Goal: Task Accomplishment & Management: Manage account settings

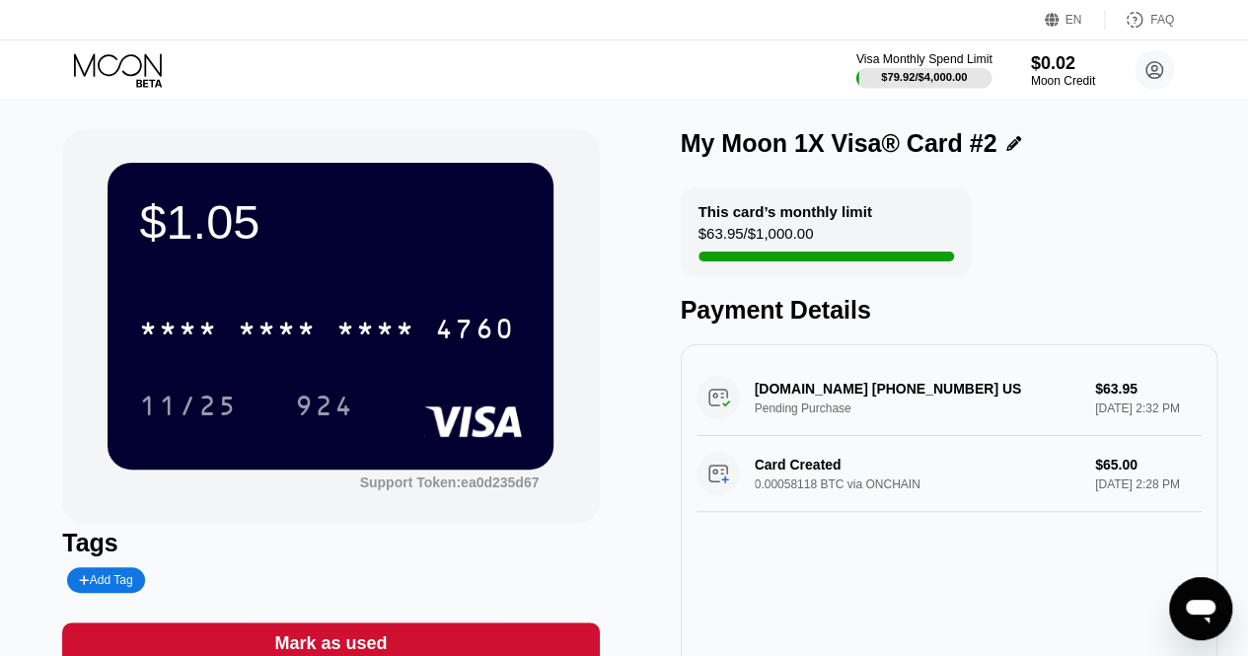
click at [949, 79] on div "$79.92 / $4,000.00" at bounding box center [924, 77] width 86 height 12
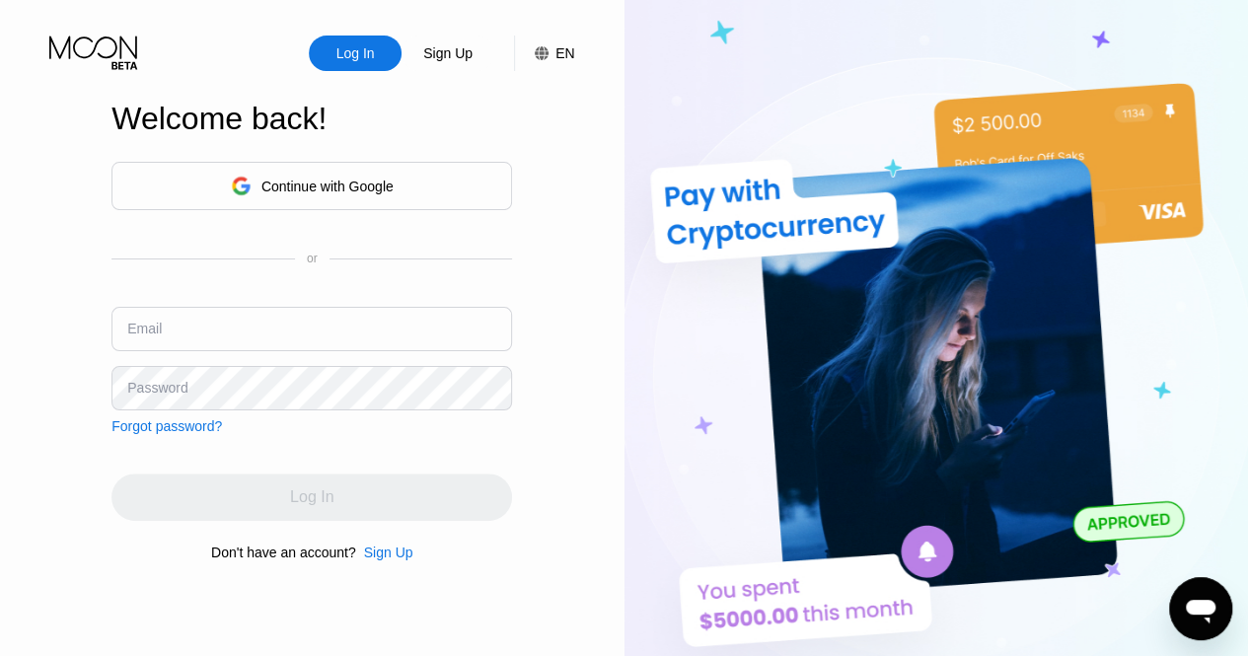
click at [219, 330] on input "text" at bounding box center [312, 329] width 401 height 44
type input "[EMAIL_ADDRESS][DOMAIN_NAME]"
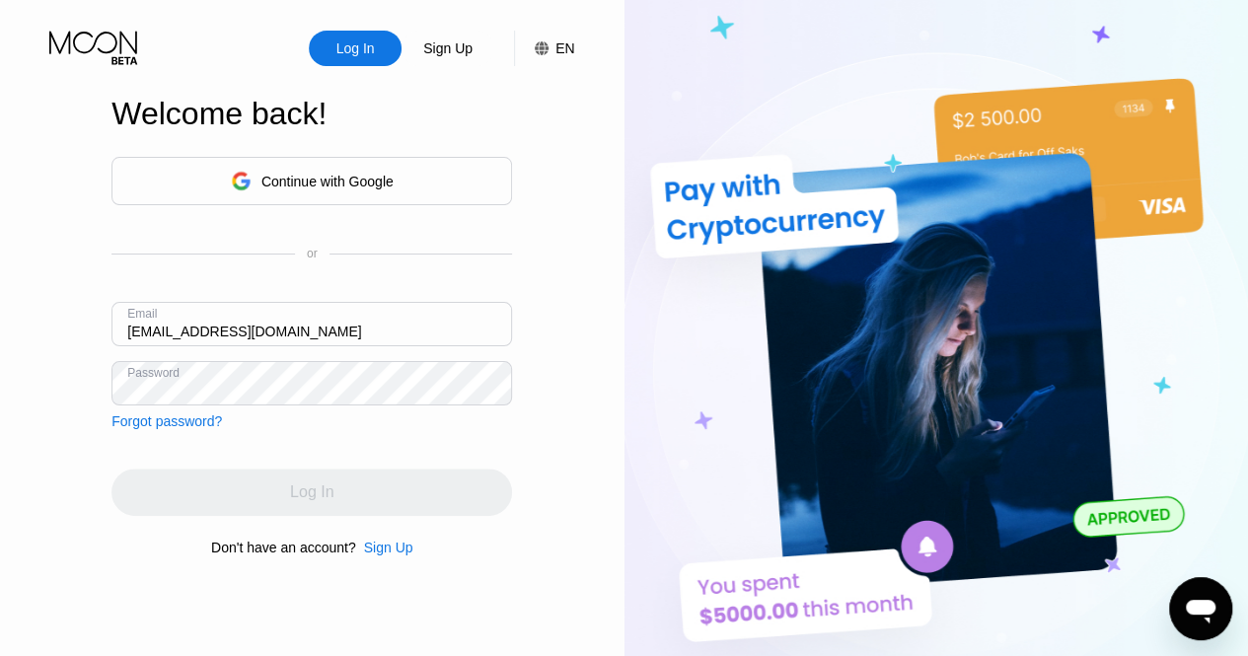
scroll to position [1, 0]
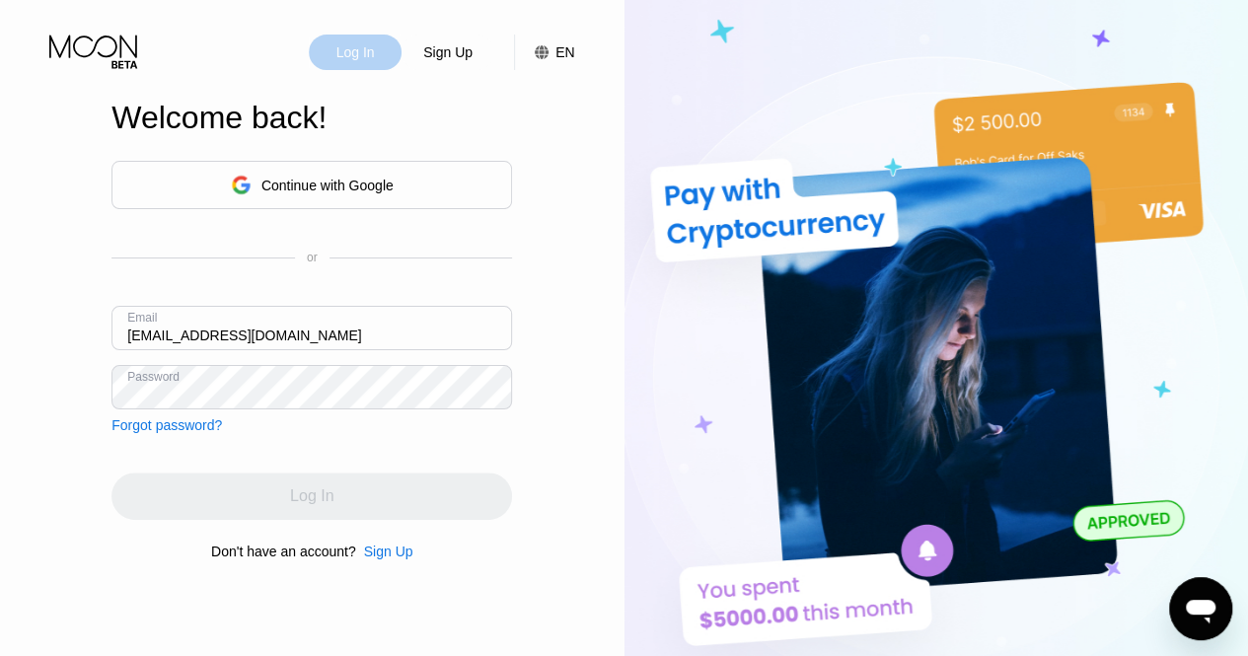
click at [374, 51] on div "Log In" at bounding box center [356, 52] width 42 height 20
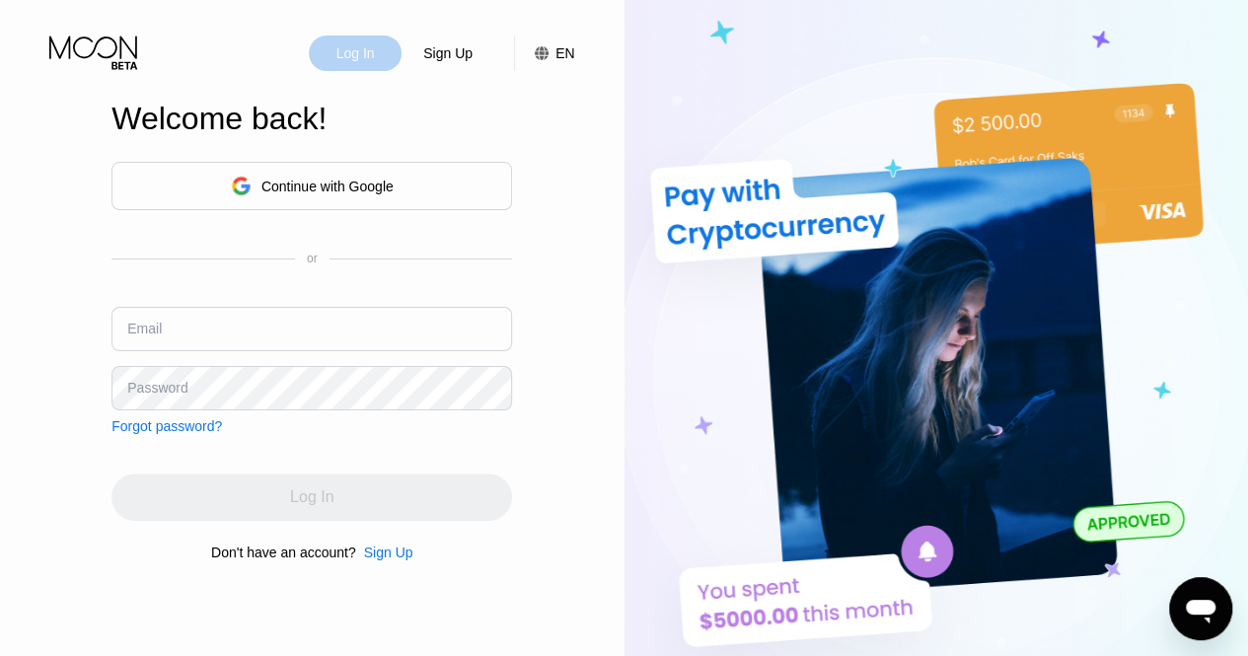
click at [344, 49] on div "Log In" at bounding box center [356, 53] width 42 height 20
click at [316, 344] on input "text" at bounding box center [312, 329] width 401 height 44
type input "[EMAIL_ADDRESS][DOMAIN_NAME]"
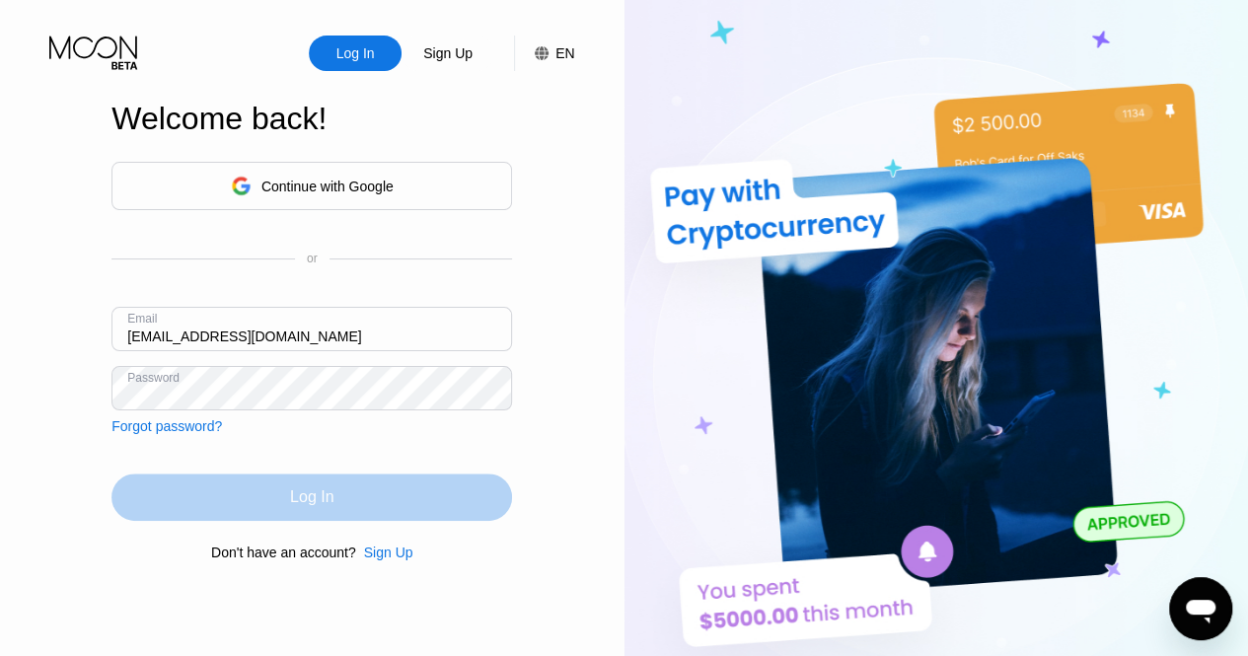
click at [302, 498] on div "Log In" at bounding box center [311, 498] width 43 height 20
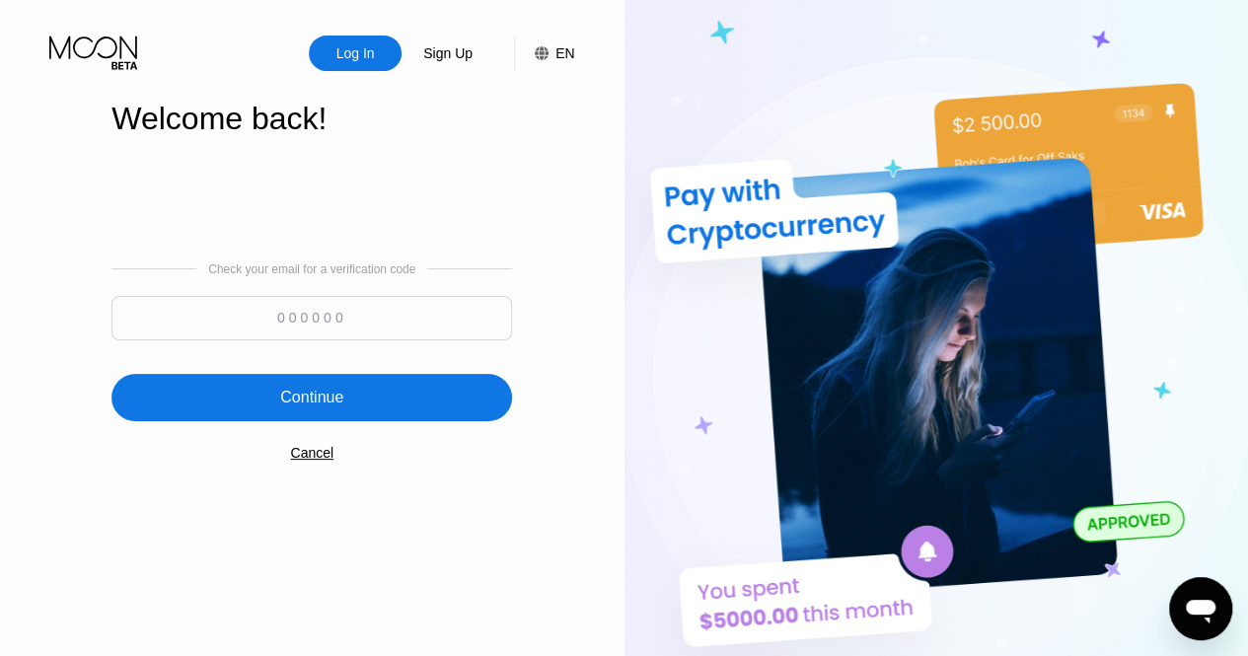
click at [430, 308] on input at bounding box center [312, 318] width 401 height 44
type input "202014"
click at [300, 399] on div "Continue" at bounding box center [311, 398] width 63 height 20
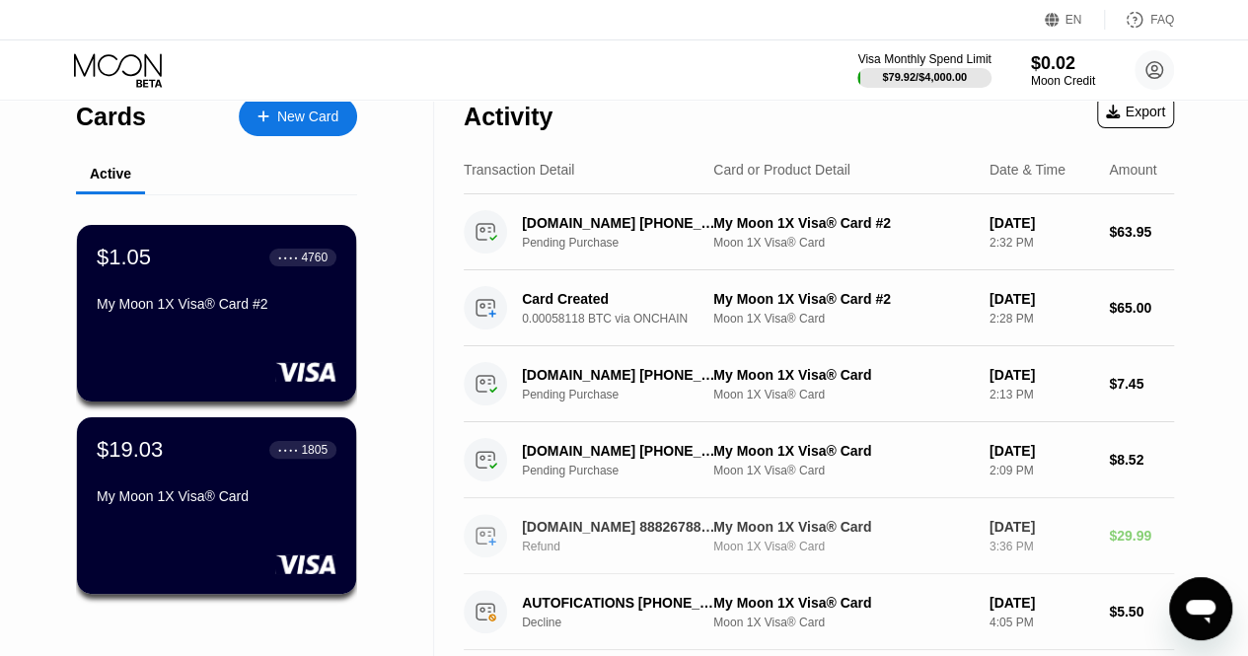
scroll to position [20, 0]
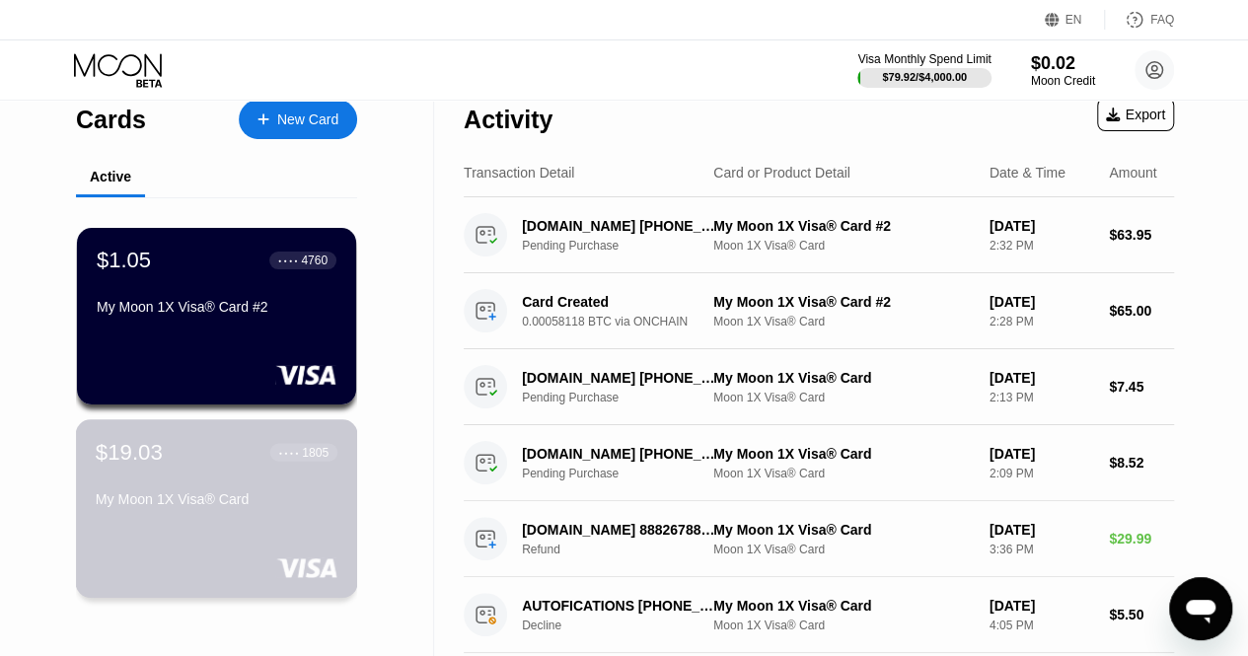
click at [221, 507] on div "My Moon 1X Visa® Card" at bounding box center [217, 499] width 242 height 16
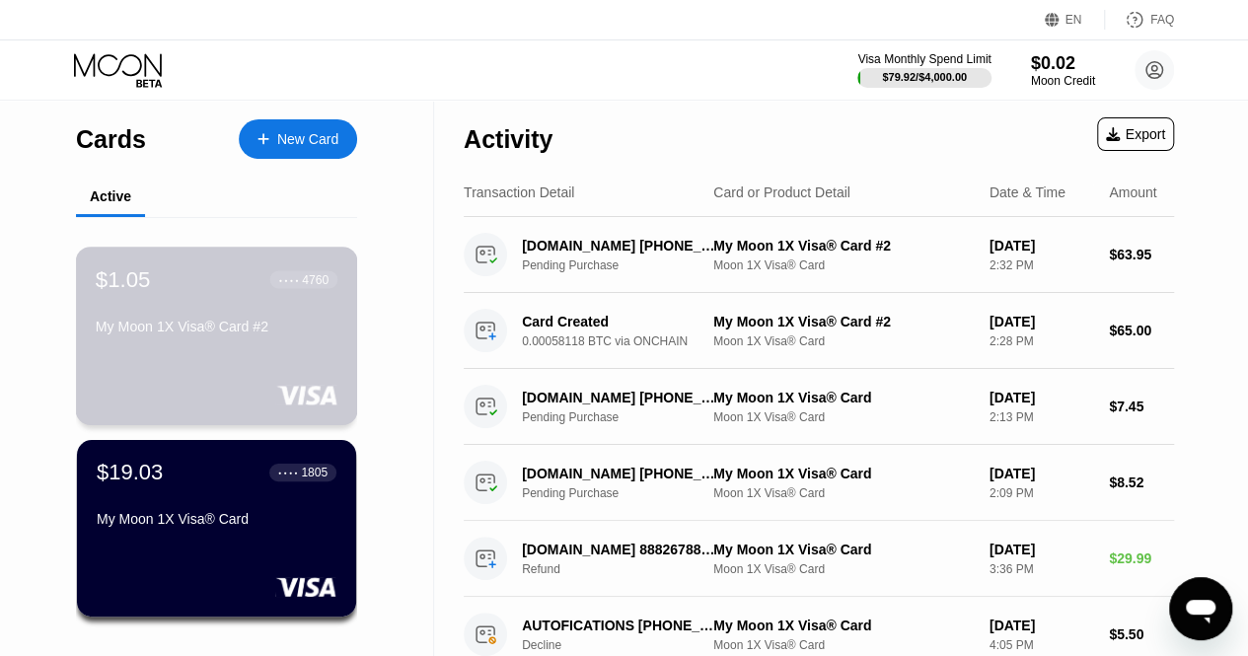
click at [162, 321] on div "$1.05 ● ● ● ● 4760 My Moon 1X Visa® Card #2" at bounding box center [217, 304] width 242 height 76
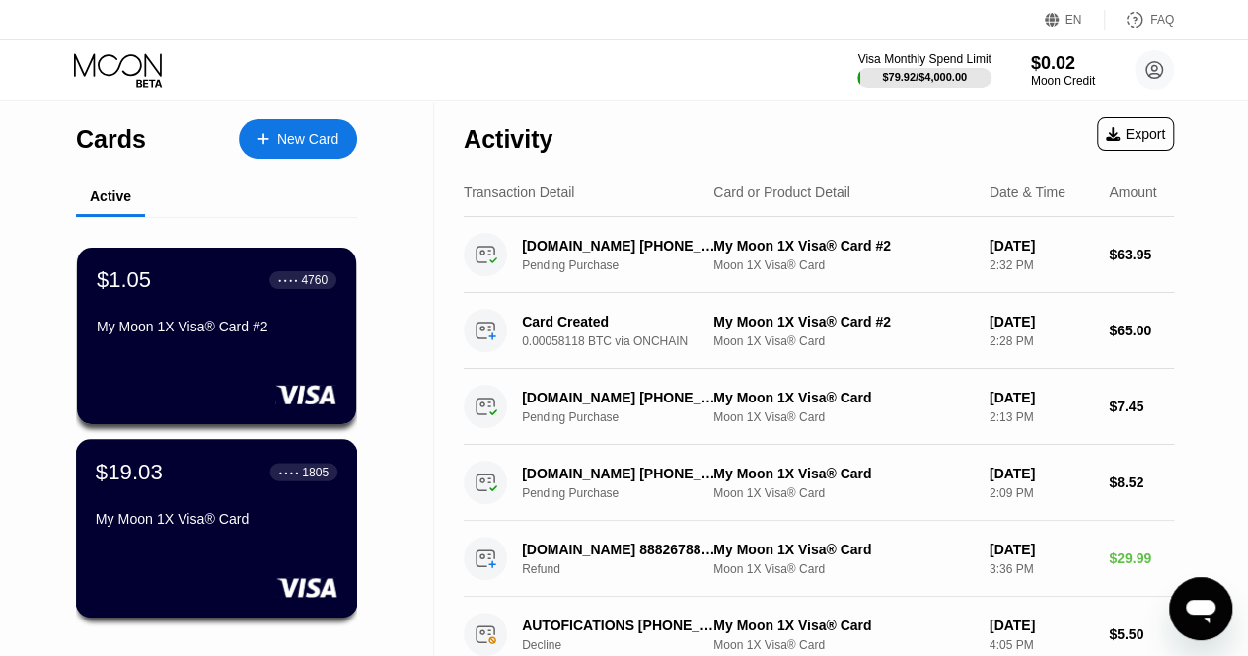
click at [184, 502] on div "$19.03 ● ● ● ● 1805 My Moon 1X Visa® Card" at bounding box center [217, 497] width 242 height 76
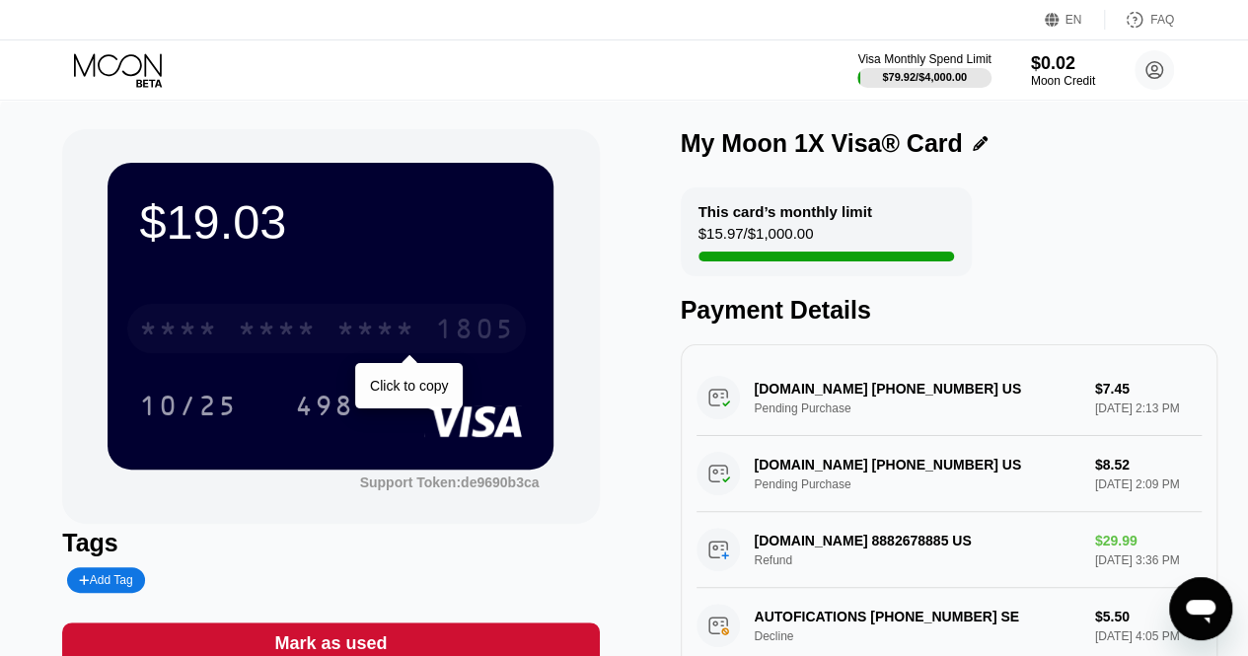
click at [333, 327] on div "* * * * * * * * * * * * 1805" at bounding box center [326, 328] width 399 height 49
